Goal: Task Accomplishment & Management: Manage account settings

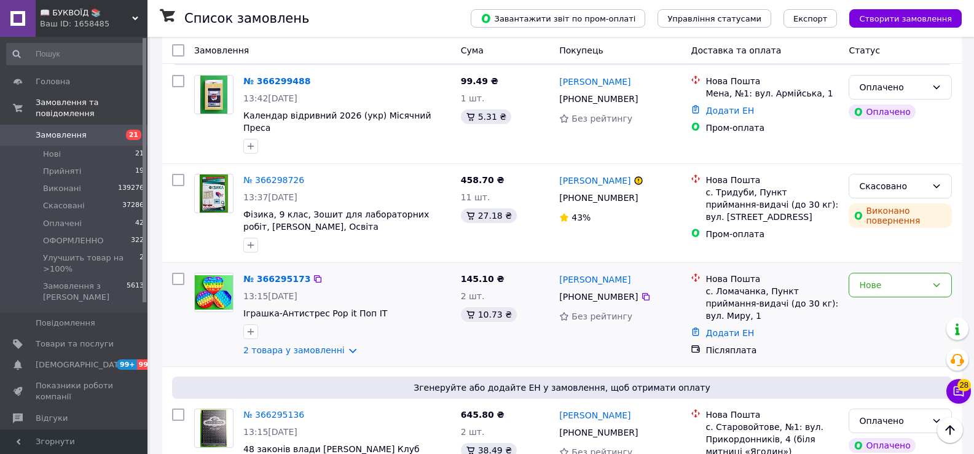
scroll to position [1414, 0]
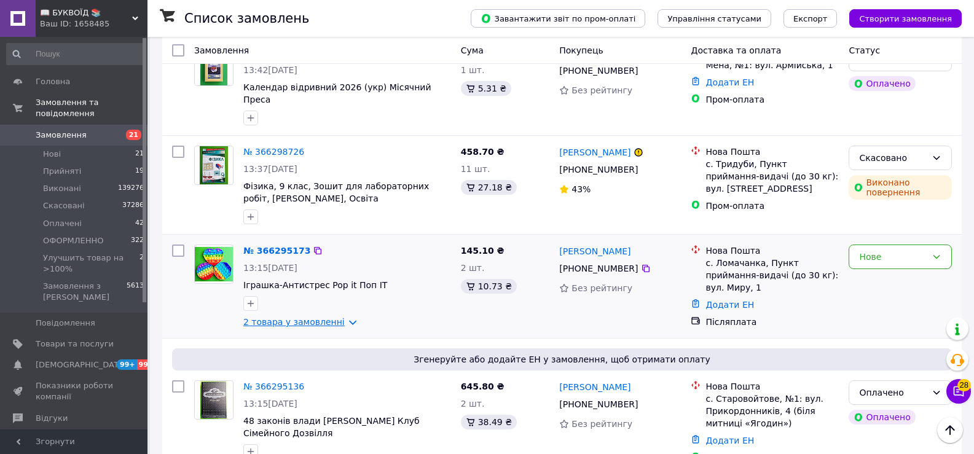
click at [341, 317] on link "2 товара у замовленні" at bounding box center [293, 322] width 101 height 10
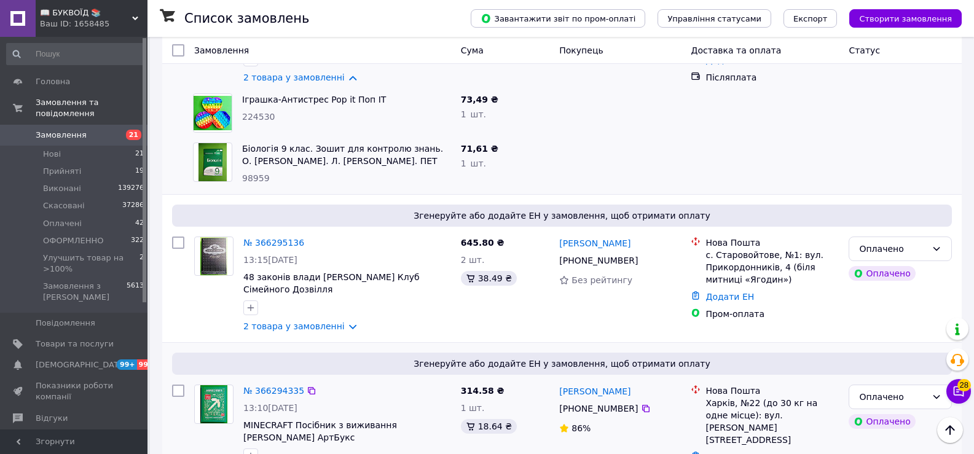
scroll to position [1660, 0]
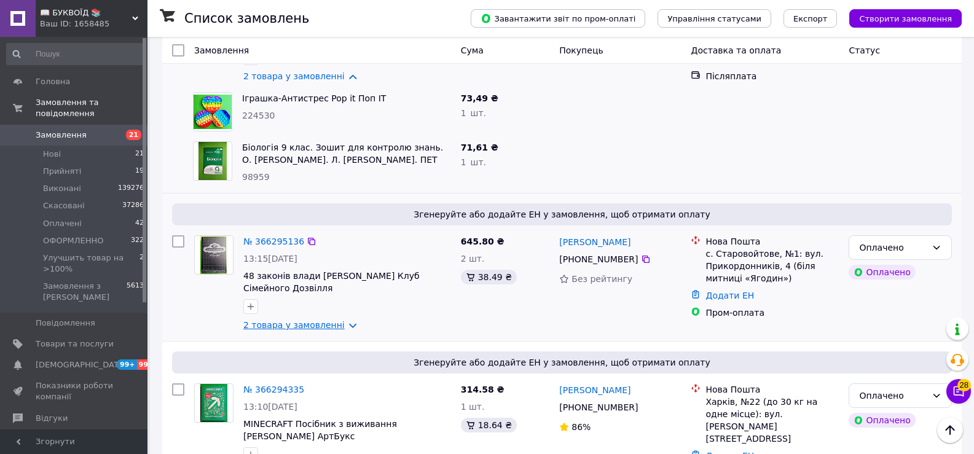
click at [341, 320] on link "2 товара у замовленні" at bounding box center [293, 325] width 101 height 10
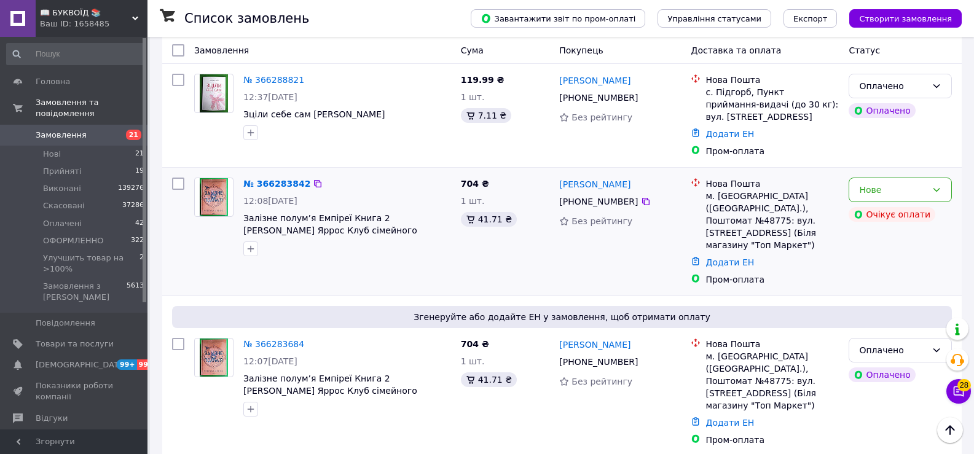
scroll to position [2729, 0]
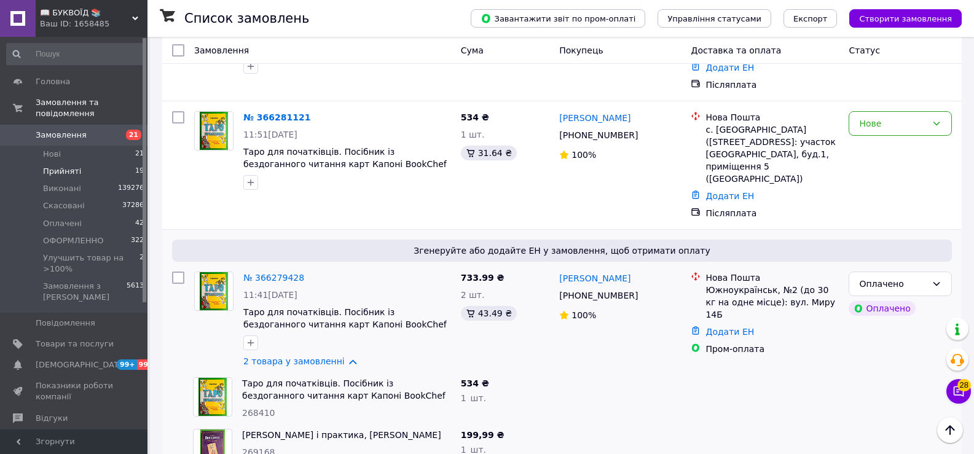
scroll to position [1107, 0]
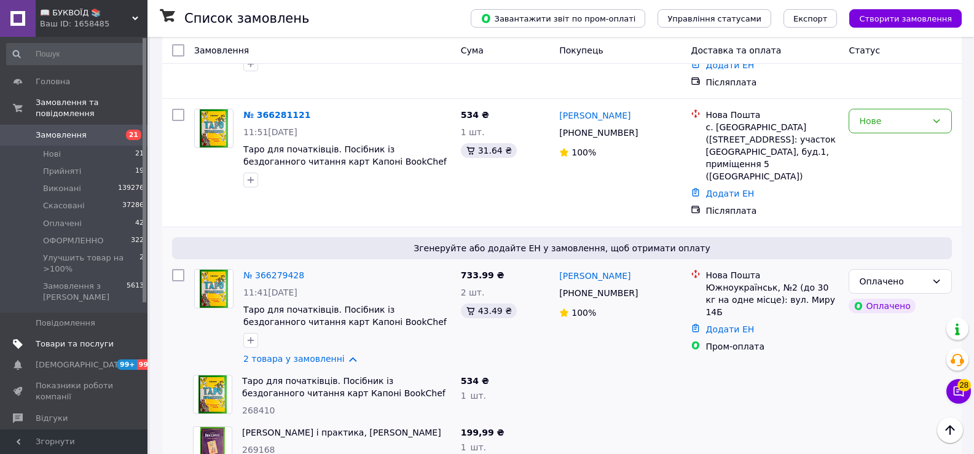
click at [68, 339] on span "Товари та послуги" at bounding box center [75, 344] width 78 height 11
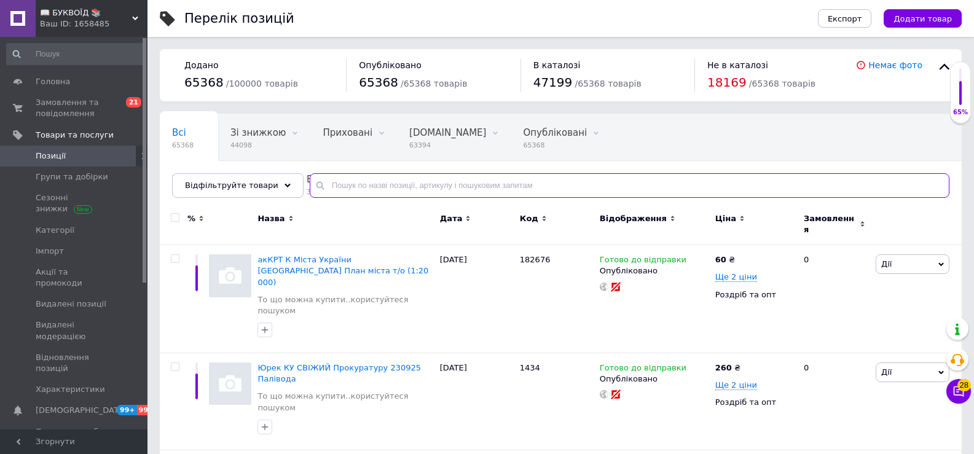
click at [338, 183] on input "text" at bounding box center [630, 185] width 640 height 25
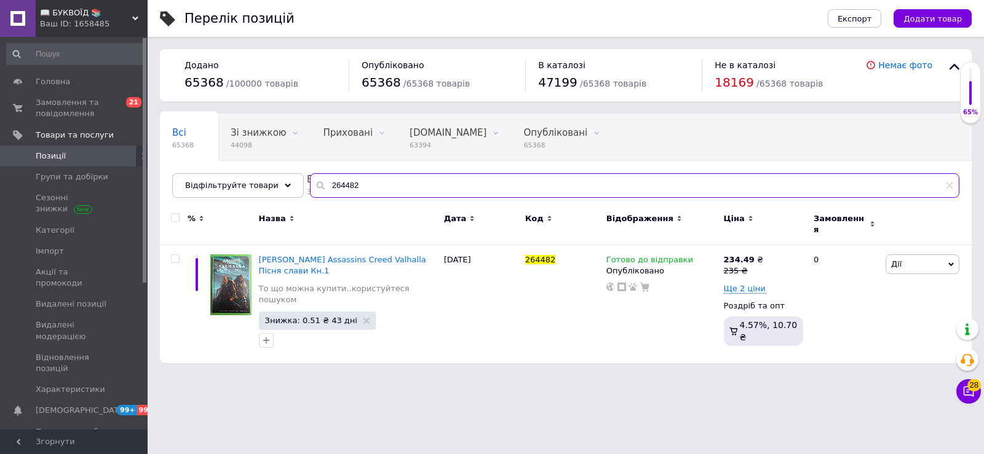
drag, startPoint x: 358, startPoint y: 189, endPoint x: 299, endPoint y: 202, distance: 61.0
click at [299, 198] on div "Всі 65368 Зі знижкою 44098 Видалити Редагувати Приховані 0 Видалити Редагувати …" at bounding box center [566, 156] width 812 height 84
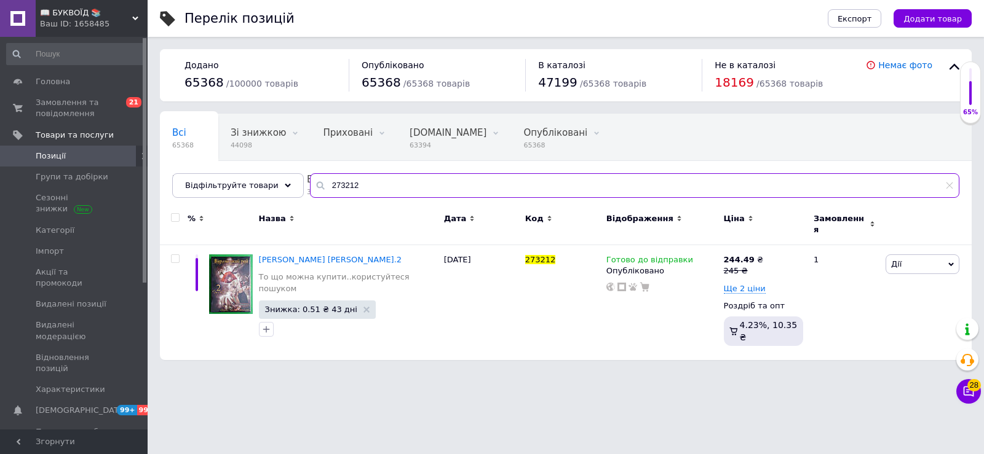
drag, startPoint x: 361, startPoint y: 180, endPoint x: 299, endPoint y: 199, distance: 65.1
click at [299, 198] on div "Всі 65368 Зі знижкою 44098 Видалити Редагувати Приховані 0 Видалити Редагувати …" at bounding box center [566, 156] width 812 height 84
paste input "Відьомський рай"
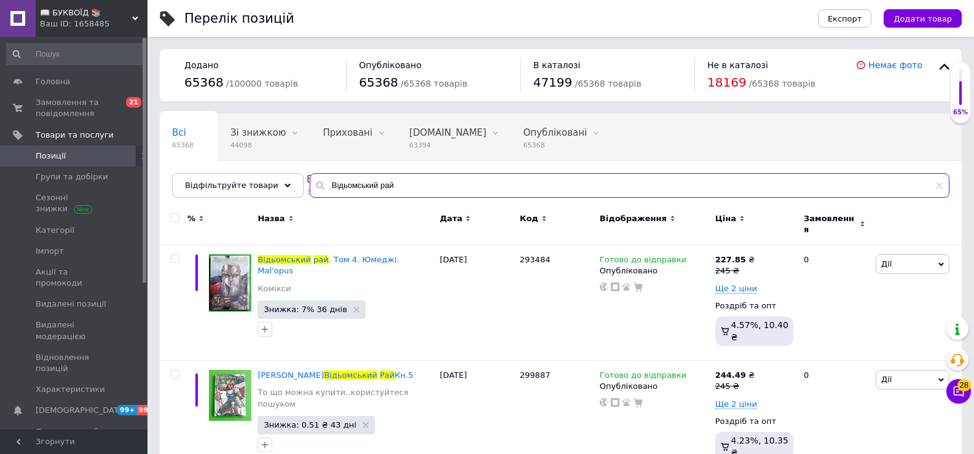
drag, startPoint x: 389, startPoint y: 186, endPoint x: 307, endPoint y: 201, distance: 83.7
click at [307, 198] on div "Всі 65368 Зі знижкою 44098 Видалити Редагувати Приховані 0 Видалити Редагувати …" at bounding box center [561, 156] width 802 height 84
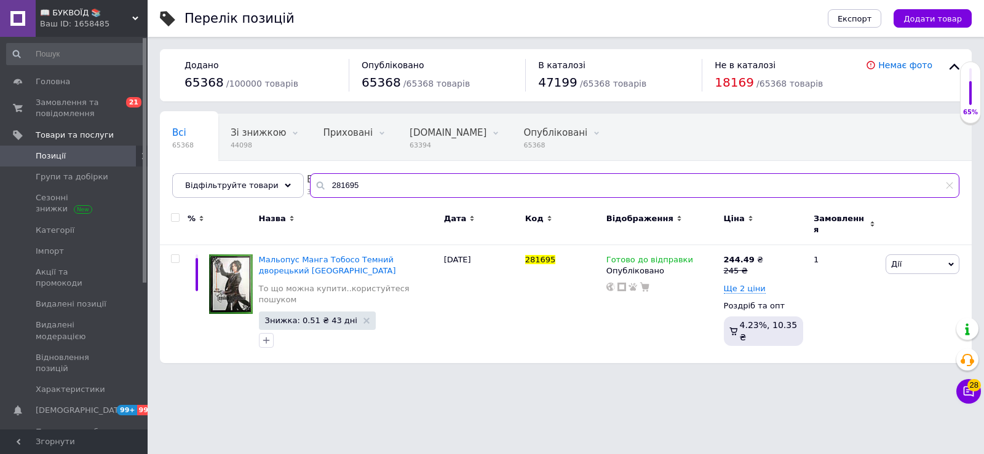
drag, startPoint x: 349, startPoint y: 189, endPoint x: 317, endPoint y: 202, distance: 33.9
click at [317, 198] on div "Всі 65368 Зі знижкою 44098 Видалити Редагувати Приховані 0 Видалити Редагувати …" at bounding box center [566, 156] width 812 height 84
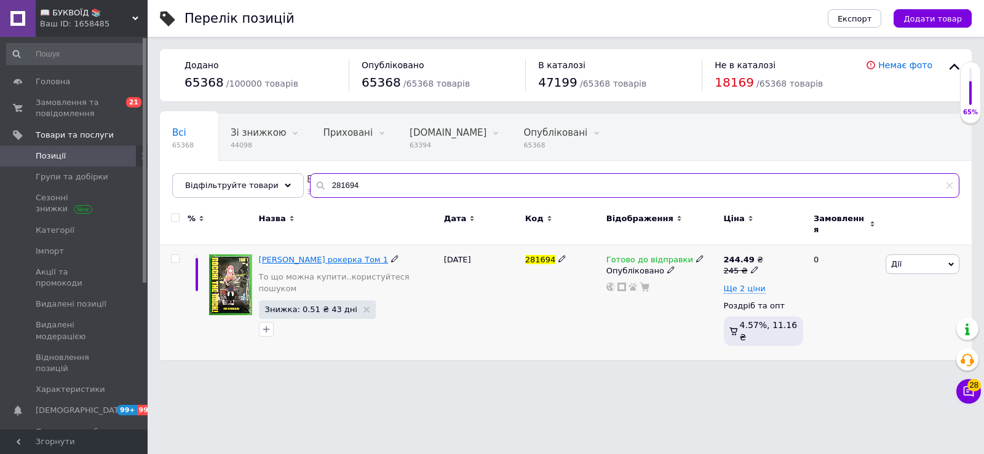
type input "281694"
drag, startPoint x: 349, startPoint y: 186, endPoint x: 296, endPoint y: 199, distance: 55.0
click at [296, 198] on div "Всі 65368 Зі знижкою 44098 Видалити Редагувати Приховані 0 Видалити Редагувати …" at bounding box center [566, 156] width 812 height 84
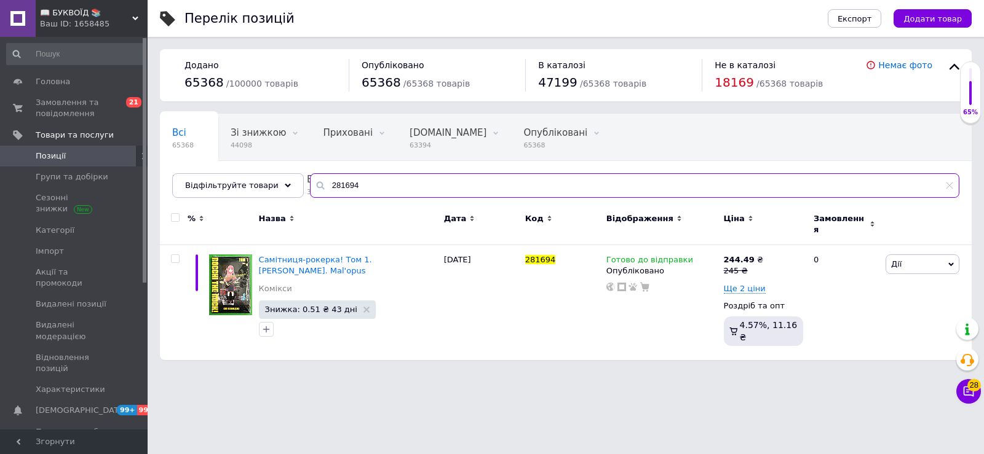
drag, startPoint x: 339, startPoint y: 187, endPoint x: 373, endPoint y: 194, distance: 35.1
click at [367, 198] on div "Всі 65368 Зі знижкою 44098 Видалити Редагувати Приховані 0 Видалити Редагувати …" at bounding box center [566, 156] width 812 height 84
drag, startPoint x: 351, startPoint y: 184, endPoint x: 309, endPoint y: 196, distance: 44.0
click at [310, 196] on input "281692" at bounding box center [634, 185] width 649 height 25
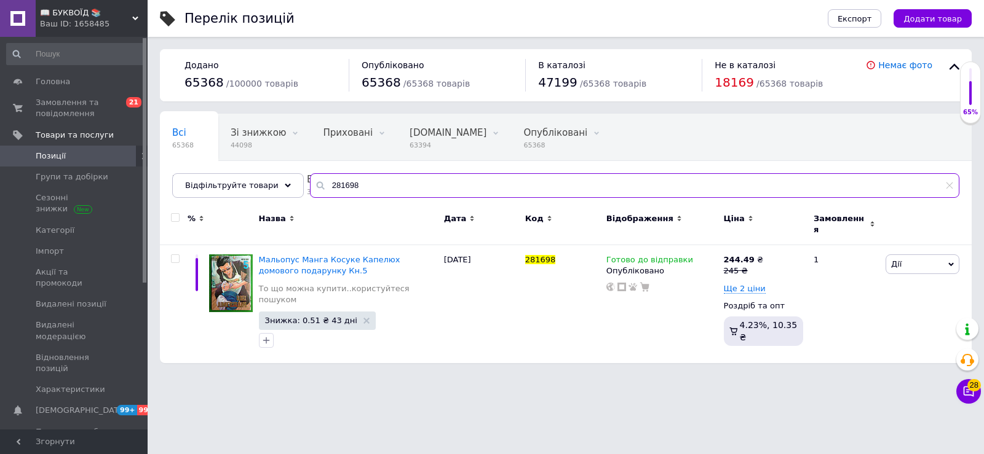
drag, startPoint x: 360, startPoint y: 186, endPoint x: 312, endPoint y: 197, distance: 49.2
click at [312, 197] on input "281698" at bounding box center [634, 185] width 649 height 25
drag, startPoint x: 373, startPoint y: 179, endPoint x: 305, endPoint y: 201, distance: 71.2
click at [305, 198] on div "Всі 65368 Зі знижкою 44098 Видалити Редагувати Приховані 0 Видалити Редагувати …" at bounding box center [566, 156] width 812 height 84
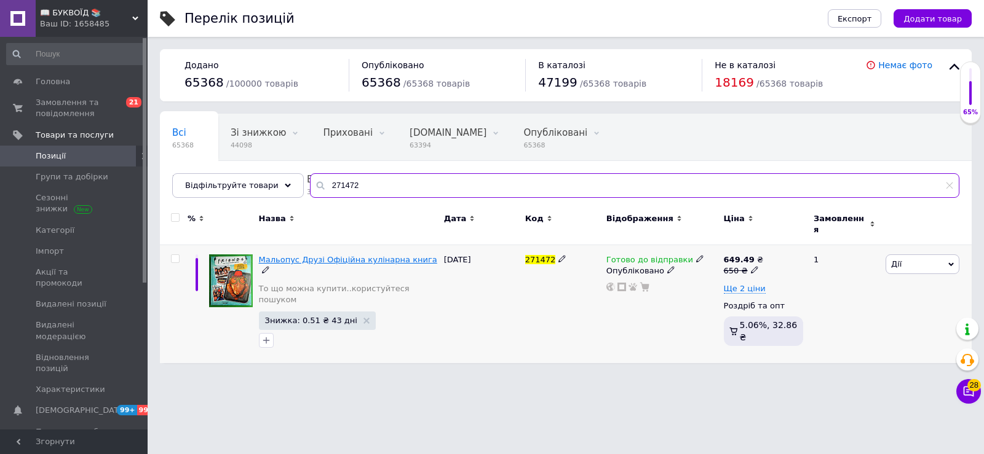
type input "271472"
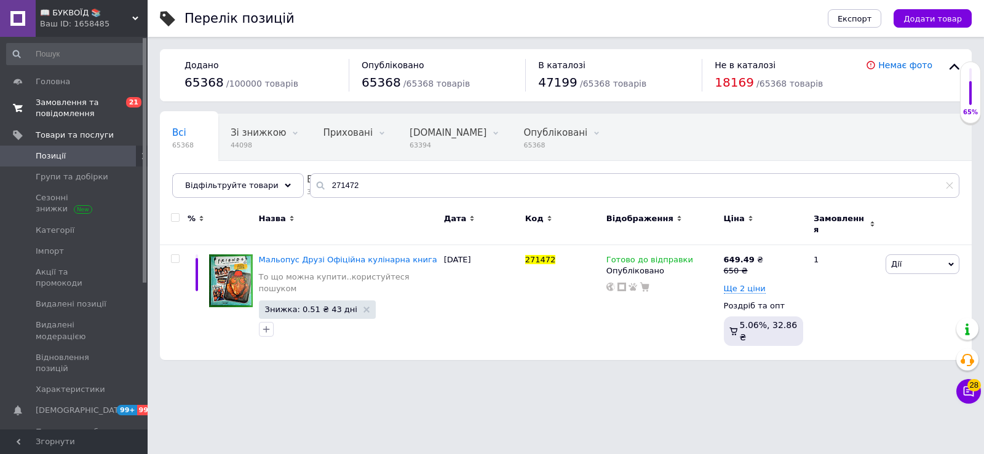
click at [64, 109] on span "Замовлення та повідомлення" at bounding box center [75, 108] width 78 height 22
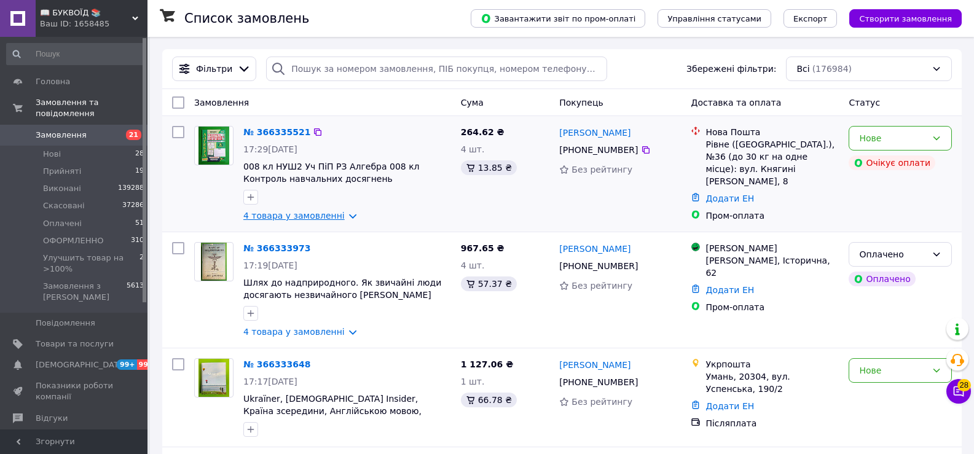
click at [334, 215] on link "4 товара у замовленні" at bounding box center [293, 216] width 101 height 10
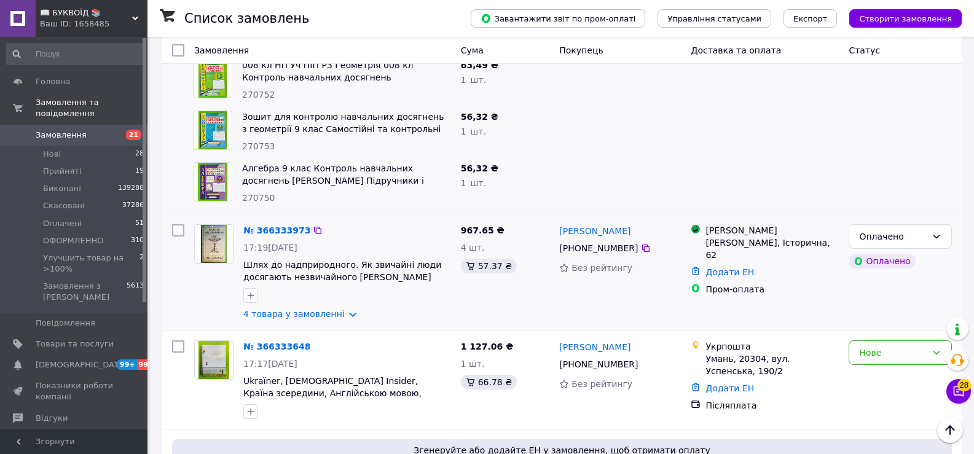
scroll to position [246, 0]
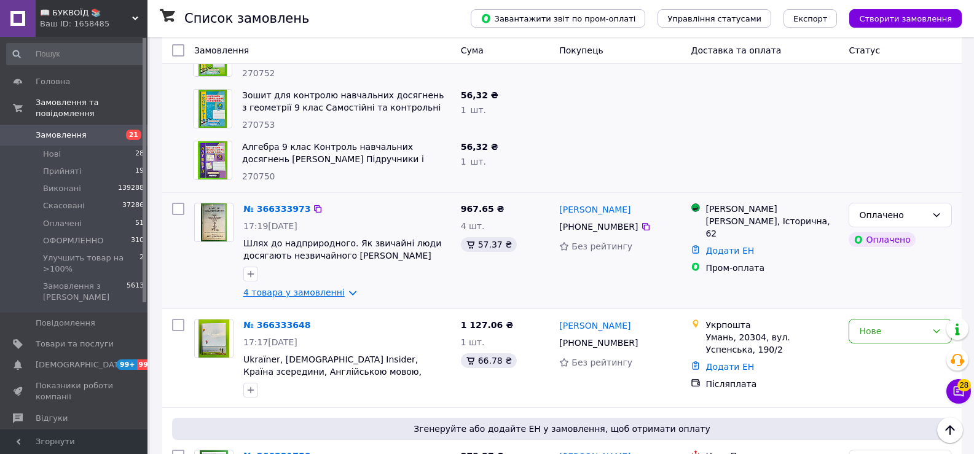
click at [335, 293] on link "4 товара у замовленні" at bounding box center [293, 293] width 101 height 10
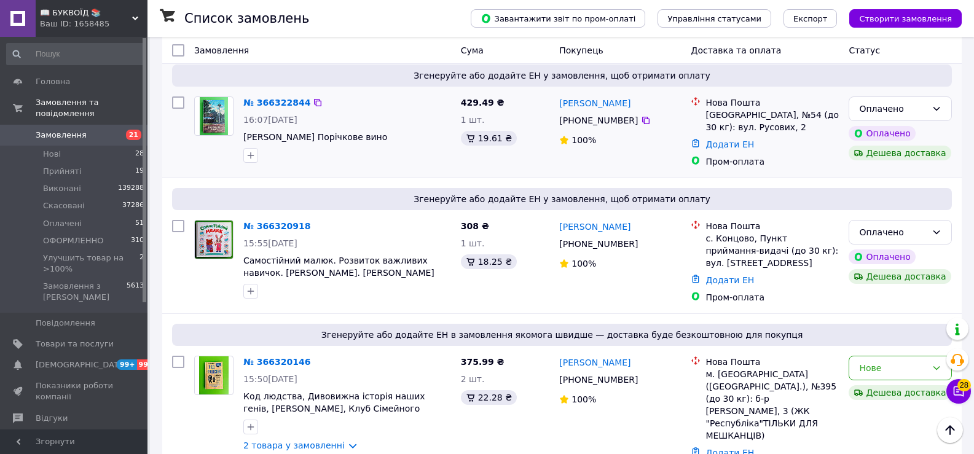
scroll to position [1660, 0]
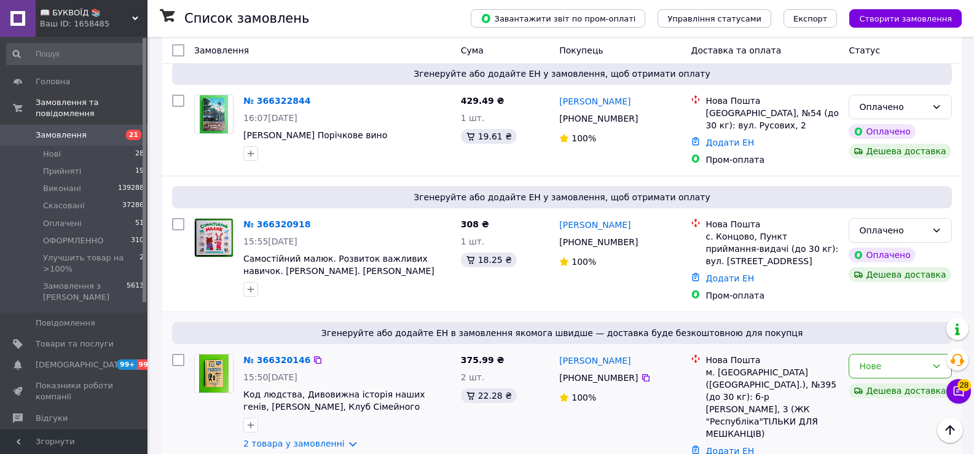
drag, startPoint x: 342, startPoint y: 336, endPoint x: 350, endPoint y: 335, distance: 8.7
click at [342, 439] on link "2 товара у замовленні" at bounding box center [293, 444] width 101 height 10
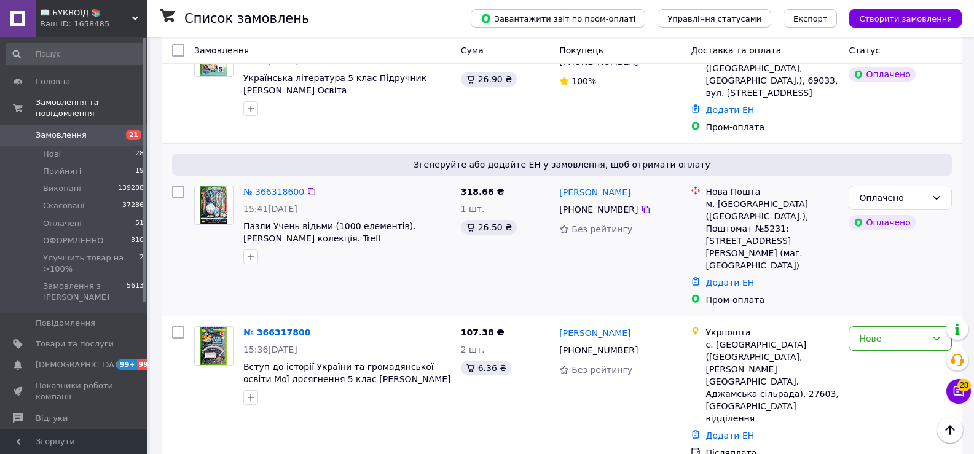
scroll to position [2275, 0]
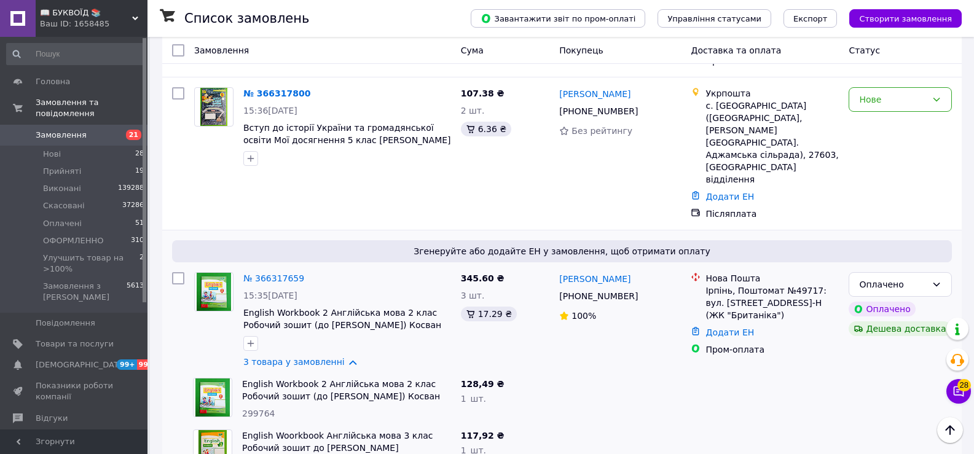
scroll to position [2521, 0]
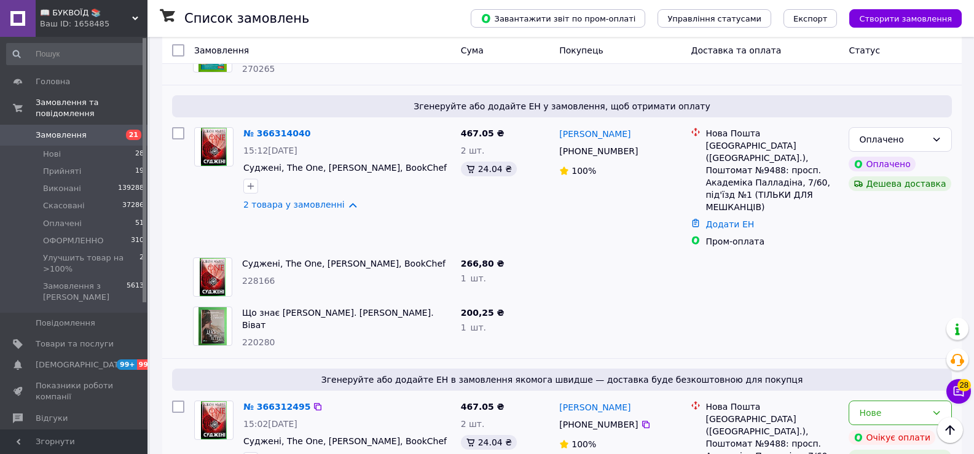
scroll to position [3006, 0]
